Goal: Information Seeking & Learning: Learn about a topic

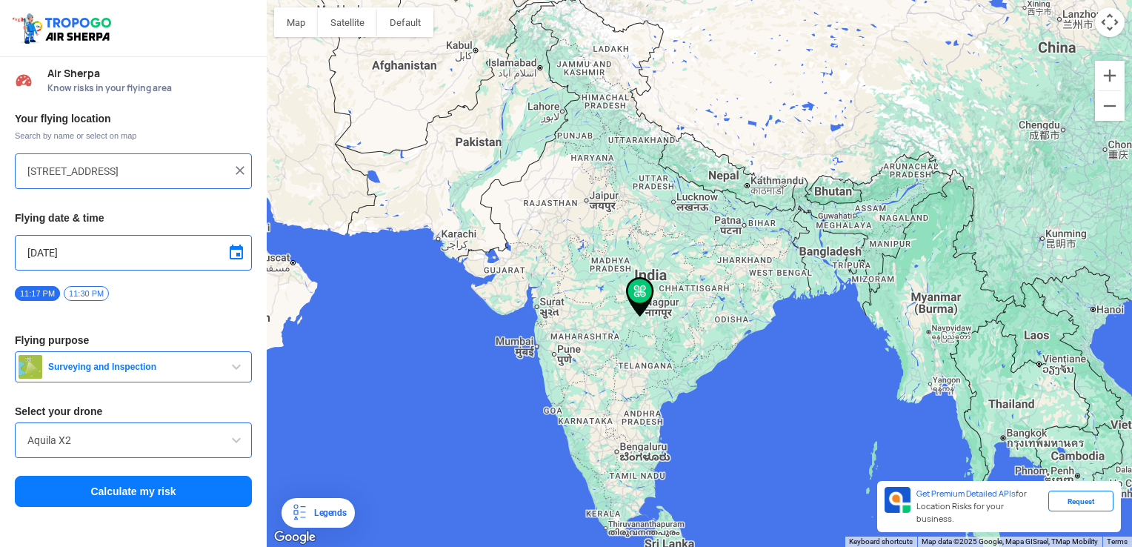
click at [128, 176] on input "[STREET_ADDRESS]" at bounding box center [127, 171] width 201 height 18
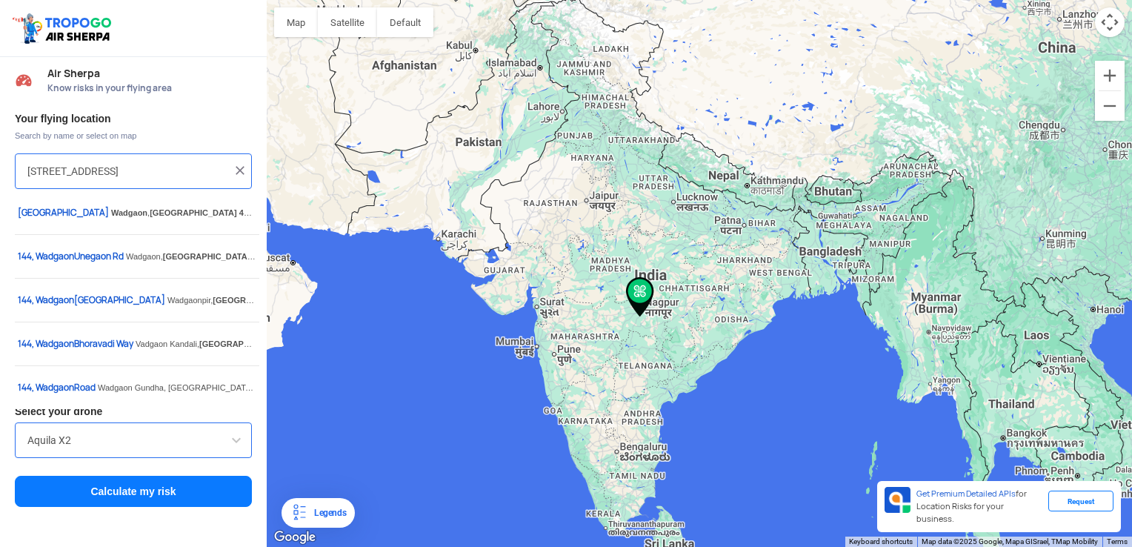
click at [128, 176] on input "[STREET_ADDRESS]" at bounding box center [127, 171] width 201 height 18
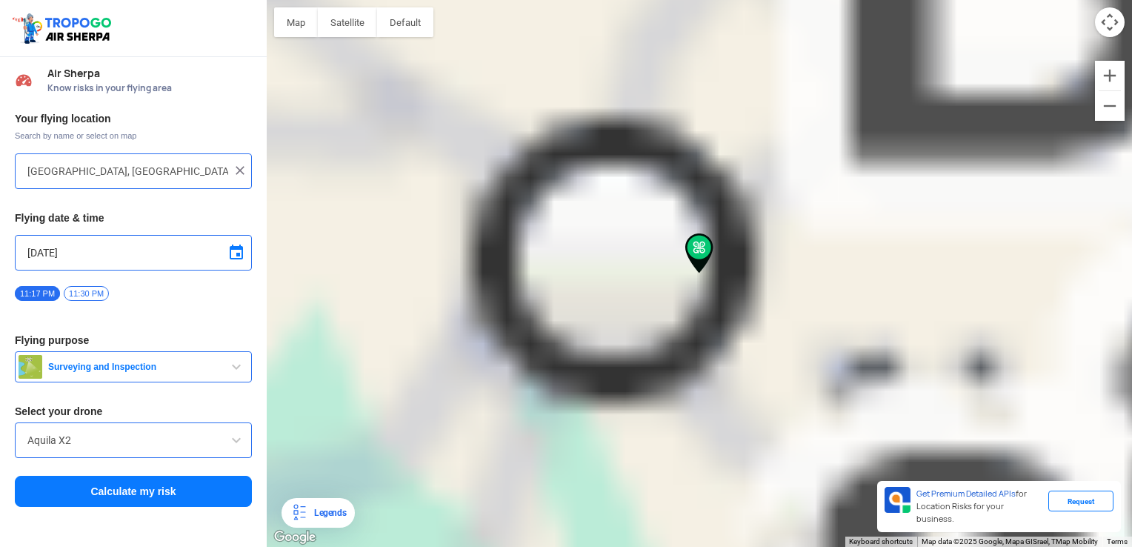
type input "[GEOGRAPHIC_DATA], [GEOGRAPHIC_DATA], [GEOGRAPHIC_DATA], [GEOGRAPHIC_DATA]"
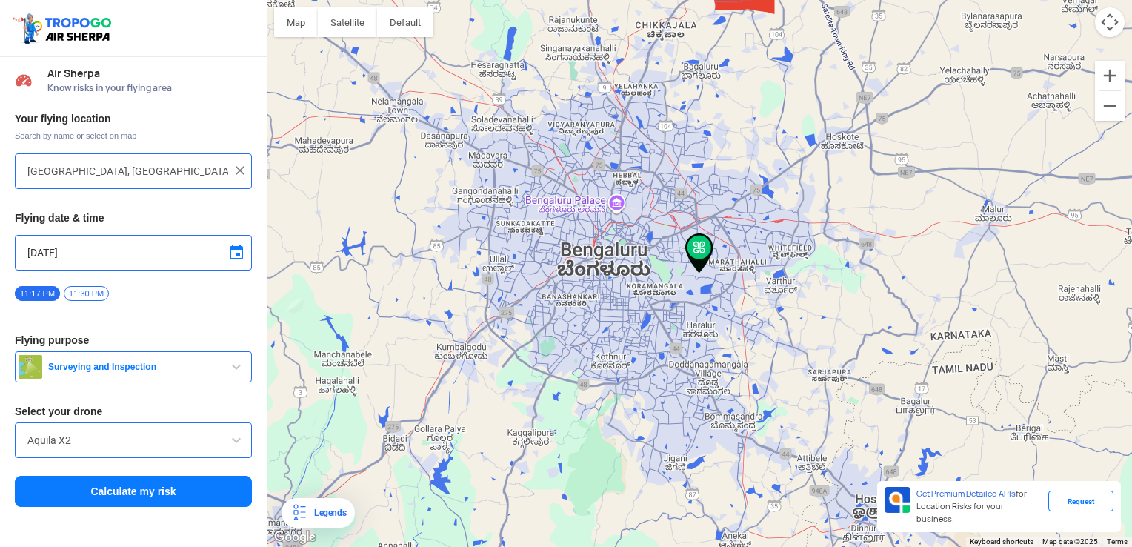
click at [187, 355] on button "Surveying and Inspection" at bounding box center [133, 366] width 237 height 31
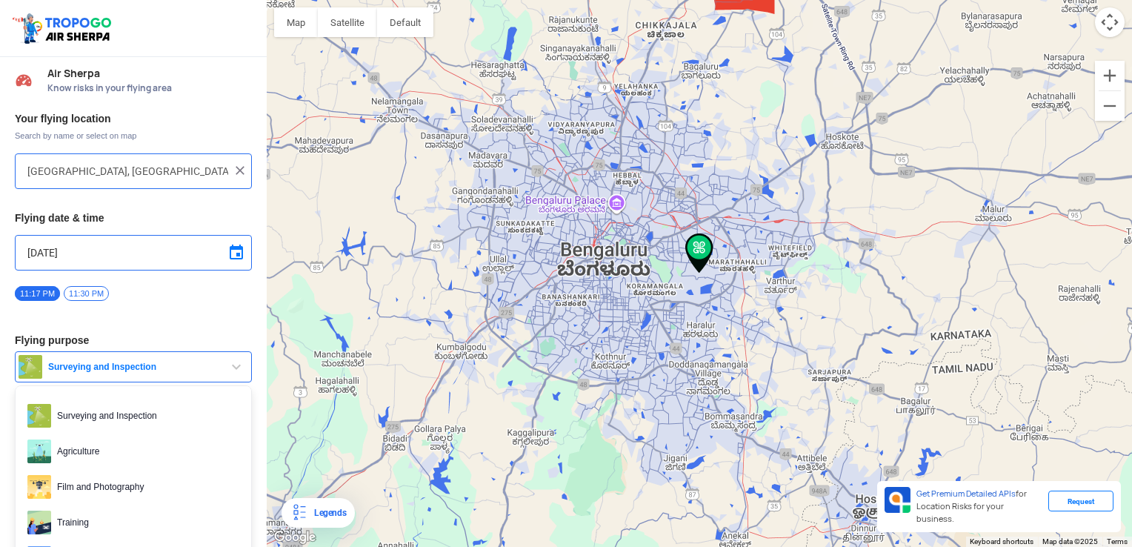
click at [183, 313] on div "Your flying location Search by name or select on map [GEOGRAPHIC_DATA], [GEOGRA…" at bounding box center [133, 309] width 267 height 411
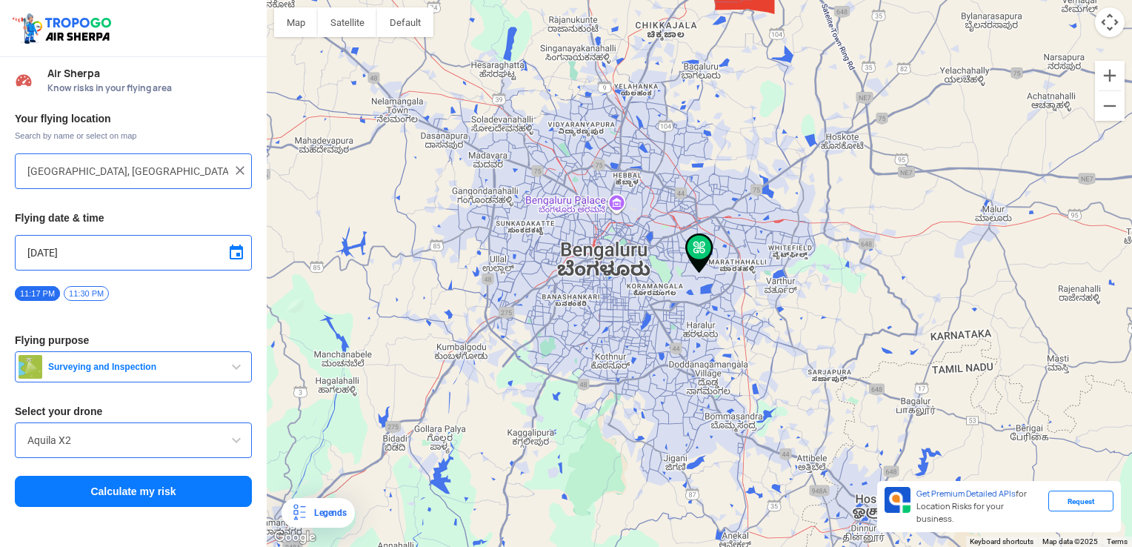
click at [76, 429] on div "Aquila X2" at bounding box center [133, 440] width 237 height 36
click at [60, 441] on input "Aquila X2" at bounding box center [133, 440] width 212 height 18
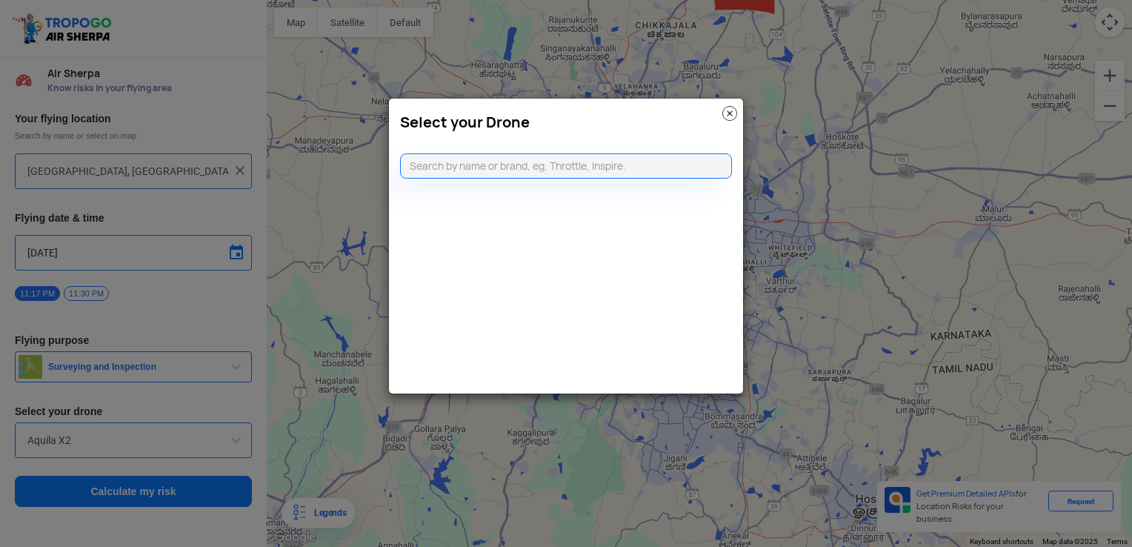
click at [729, 115] on img at bounding box center [729, 113] width 15 height 15
